Goal: Task Accomplishment & Management: Use online tool/utility

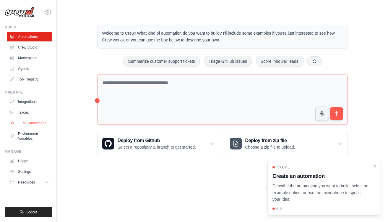
click at [30, 122] on link "LLM Connections" at bounding box center [30, 122] width 45 height 9
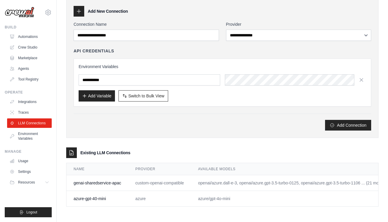
click at [95, 197] on td "azure-gpt-40-mini" at bounding box center [98, 199] width 62 height 16
click at [140, 198] on td "azure" at bounding box center [159, 199] width 63 height 16
click at [70, 154] on icon at bounding box center [72, 153] width 6 height 6
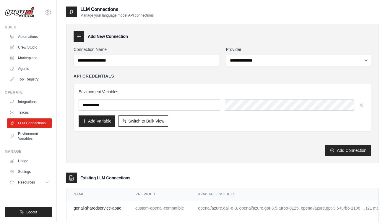
scroll to position [25, 0]
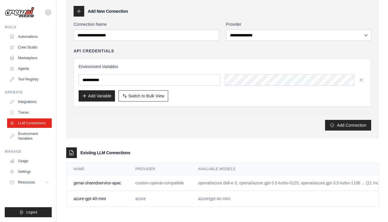
click at [97, 203] on td "azure-gpt-40-mini" at bounding box center [98, 199] width 62 height 16
click at [92, 197] on td "azure-gpt-40-mini" at bounding box center [98, 199] width 62 height 16
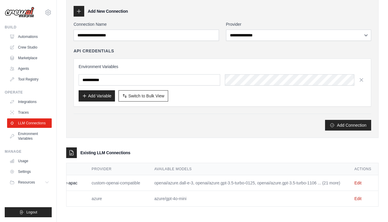
scroll to position [0, 0]
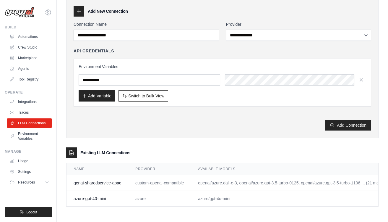
click at [133, 123] on div "Add Connection" at bounding box center [223, 125] width 298 height 11
